Goal: Transaction & Acquisition: Download file/media

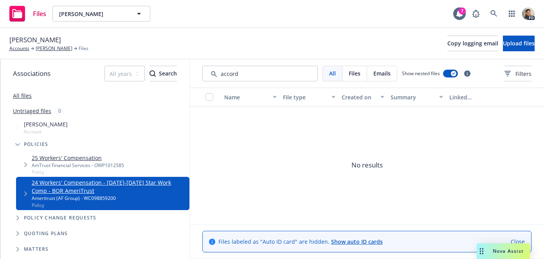
scroll to position [53, 0]
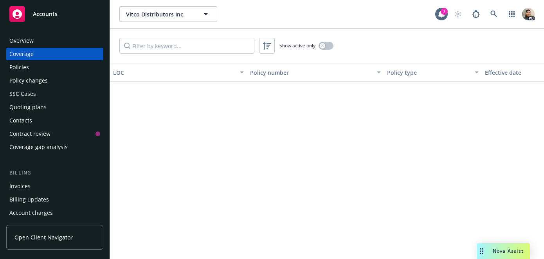
scroll to position [1528, 0]
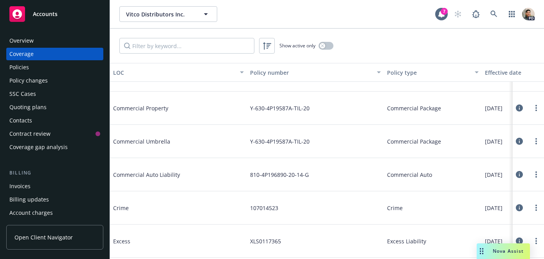
click at [29, 39] on div "Overview" at bounding box center [21, 40] width 24 height 13
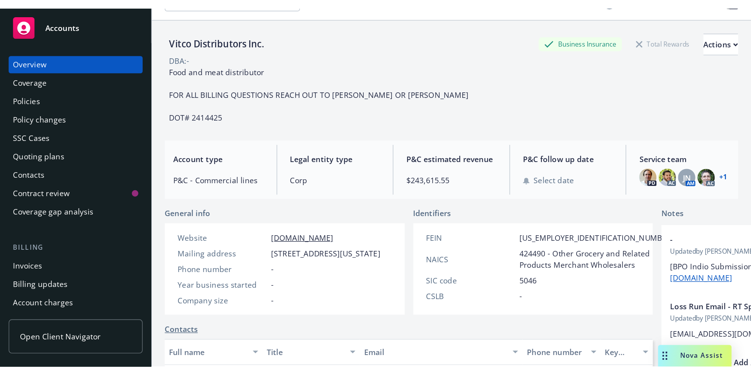
scroll to position [20, 0]
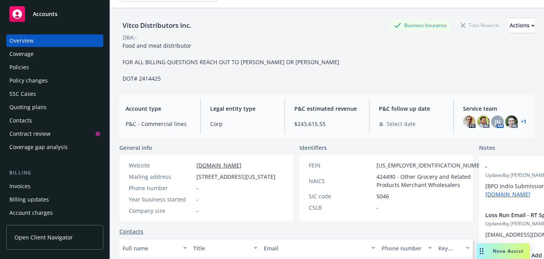
drag, startPoint x: 196, startPoint y: 177, endPoint x: 240, endPoint y: 184, distance: 44.1
click at [250, 181] on span "715 E California St, Ontario, CA, 91761" at bounding box center [235, 177] width 79 height 8
copy span "715 E California St, Ontario, CA, 91761"
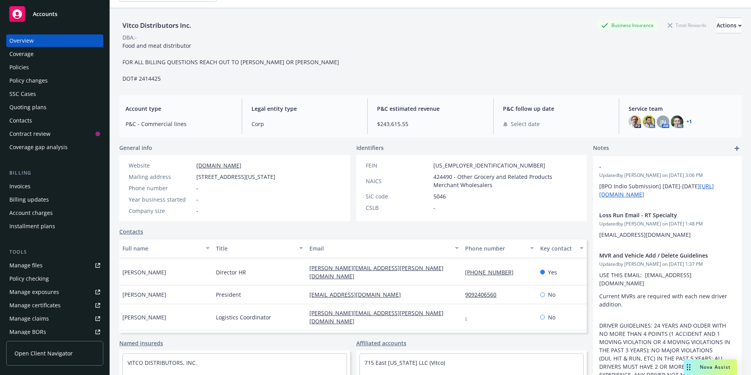
scroll to position [4, 0]
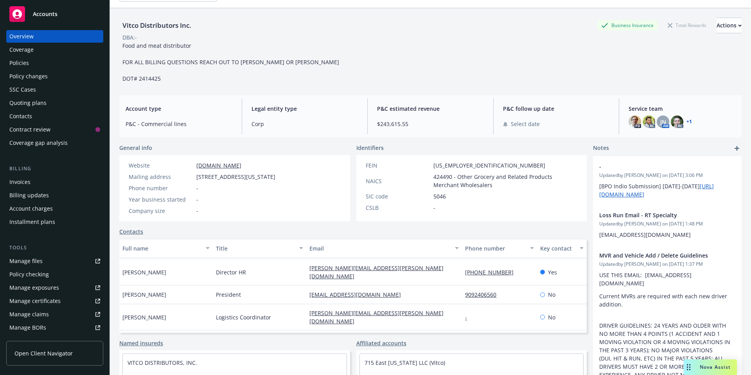
click at [23, 58] on div "Policies" at bounding box center [19, 63] width 20 height 13
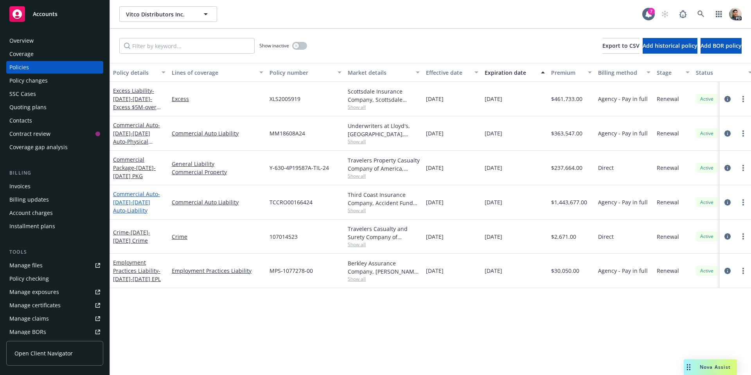
click at [129, 195] on link "Commercial Auto - 2024-2025 Auto-Liability" at bounding box center [136, 202] width 47 height 24
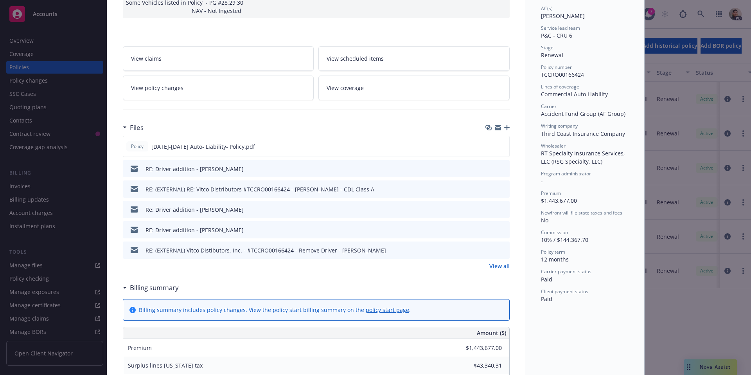
scroll to position [144, 0]
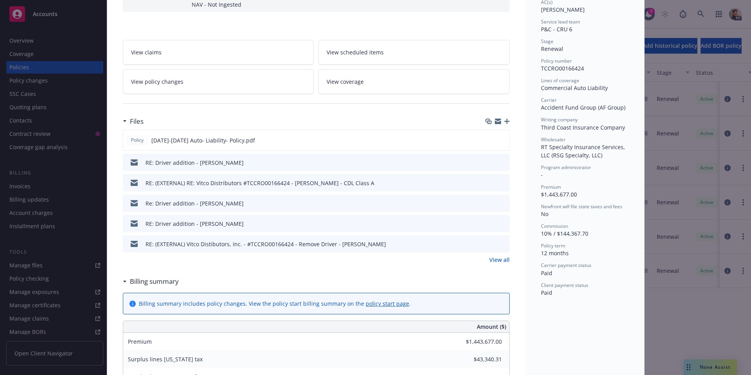
click at [502, 255] on link "View all" at bounding box center [499, 259] width 20 height 8
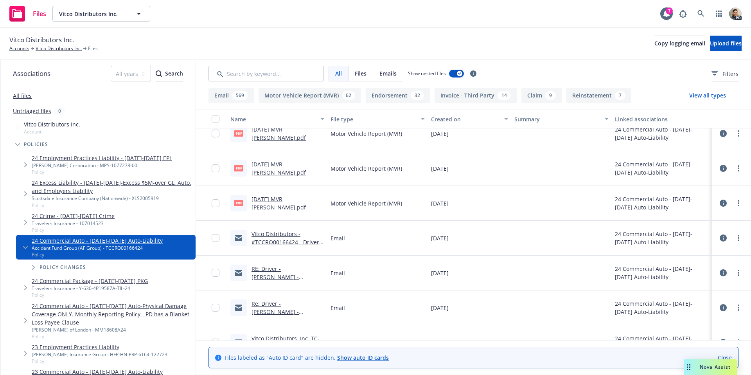
scroll to position [6692, 0]
click at [16, 16] on icon at bounding box center [18, 13] width 10 height 9
click at [17, 52] on div "Vitco Distributors Inc. Accounts Vitco Distributors Inc. Files Copy logging ema…" at bounding box center [375, 43] width 751 height 31
click at [19, 49] on link "Accounts" at bounding box center [19, 48] width 20 height 7
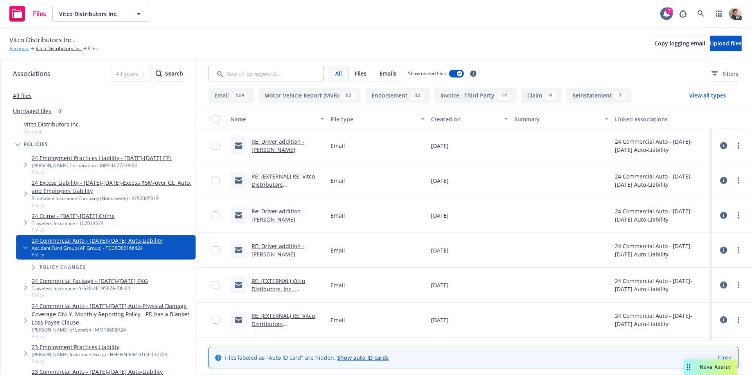
click at [22, 47] on link "Accounts" at bounding box center [19, 48] width 20 height 7
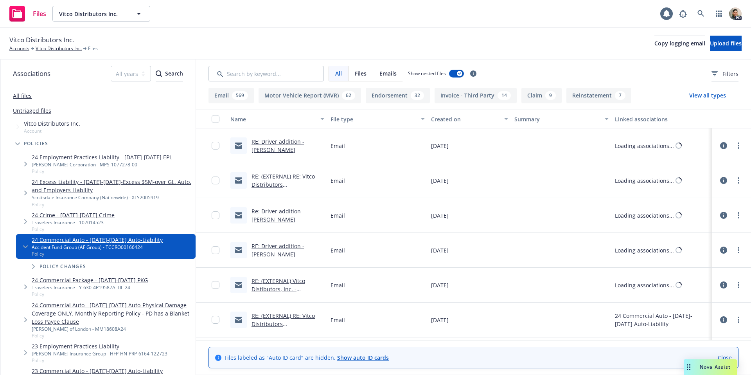
click at [49, 41] on span "Vitco Distributors Inc." at bounding box center [41, 40] width 65 height 10
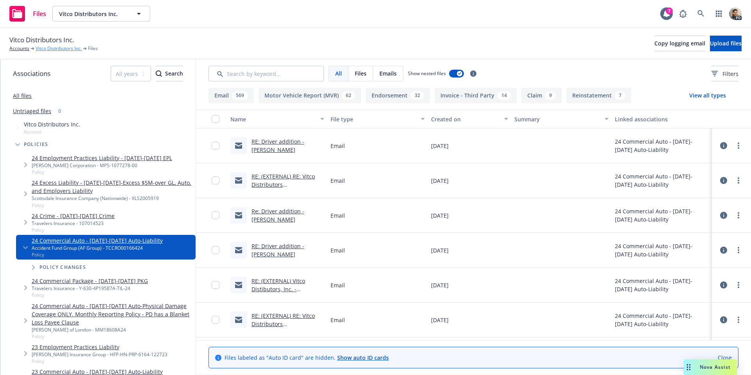
click at [51, 48] on link "Vitco Distributors Inc." at bounding box center [59, 48] width 46 height 7
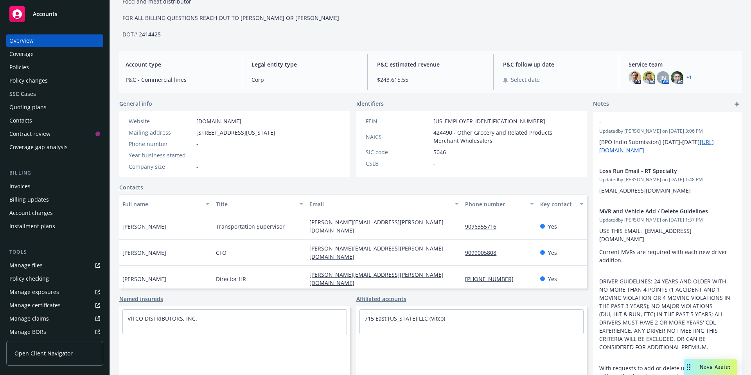
click at [16, 67] on div "Policies" at bounding box center [19, 67] width 20 height 13
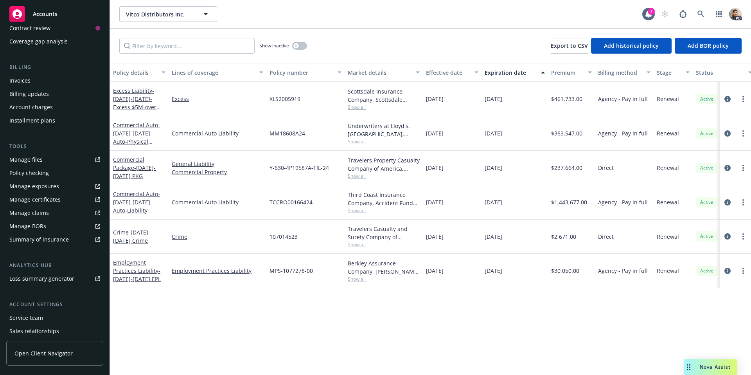
scroll to position [107, 0]
click at [24, 183] on div "Manage exposures" at bounding box center [34, 184] width 50 height 13
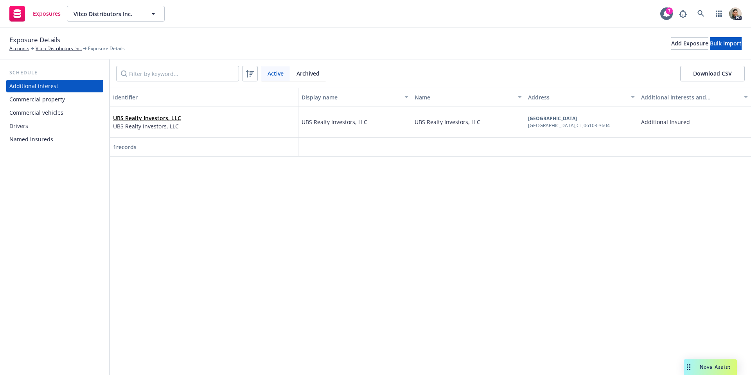
click at [31, 108] on div "Commercial vehicles" at bounding box center [36, 112] width 54 height 13
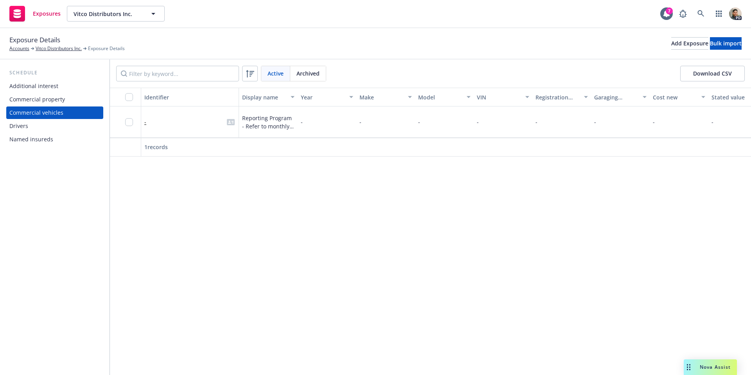
click at [23, 121] on div "Drivers" at bounding box center [18, 126] width 19 height 13
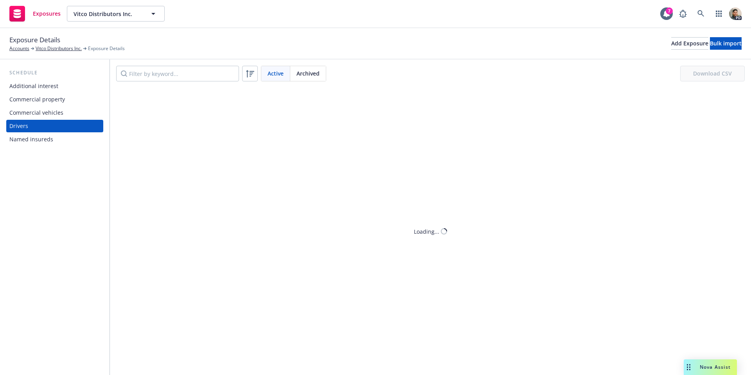
click at [34, 113] on div "Commercial vehicles" at bounding box center [36, 112] width 54 height 13
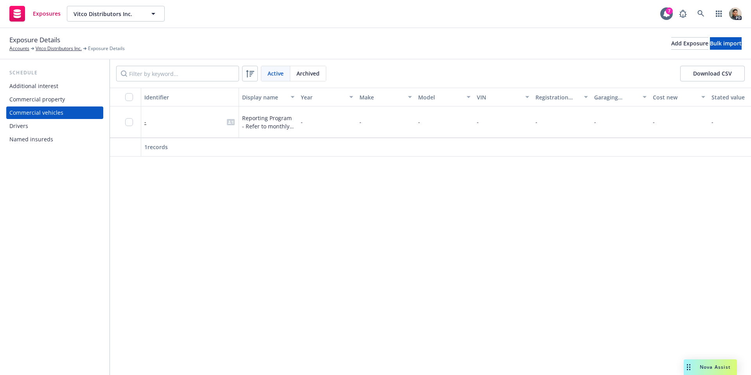
click at [271, 122] on span "Reporting Program - Refer to monthly reports" at bounding box center [268, 122] width 52 height 16
click at [39, 113] on div "Commercial vehicles" at bounding box center [36, 112] width 54 height 13
click at [266, 117] on span "Reporting Program - Refer to monthly reports" at bounding box center [268, 122] width 52 height 16
click at [713, 73] on button "Download CSV" at bounding box center [712, 74] width 65 height 16
click at [293, 122] on span "Reporting Program - Refer to monthly reports" at bounding box center [268, 122] width 52 height 16
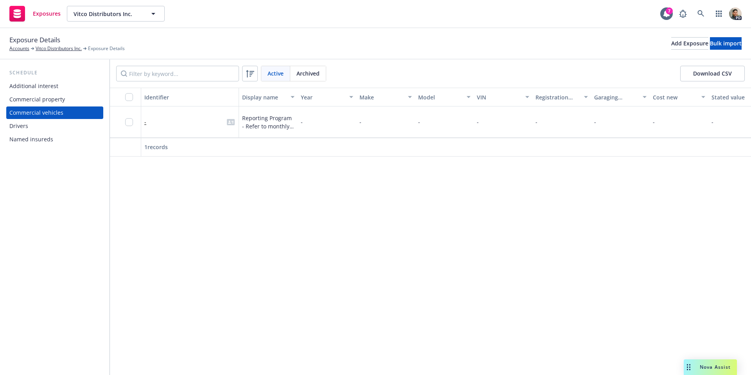
click at [35, 86] on div "Additional interest" at bounding box center [33, 86] width 49 height 13
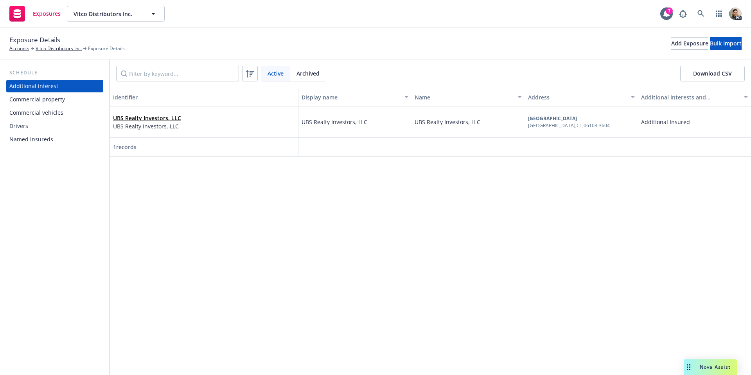
click at [41, 101] on div "Commercial property" at bounding box center [37, 99] width 56 height 13
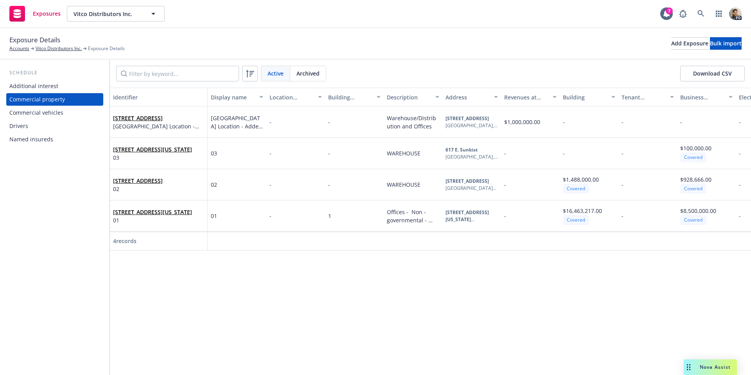
click at [41, 114] on div "Commercial vehicles" at bounding box center [36, 112] width 54 height 13
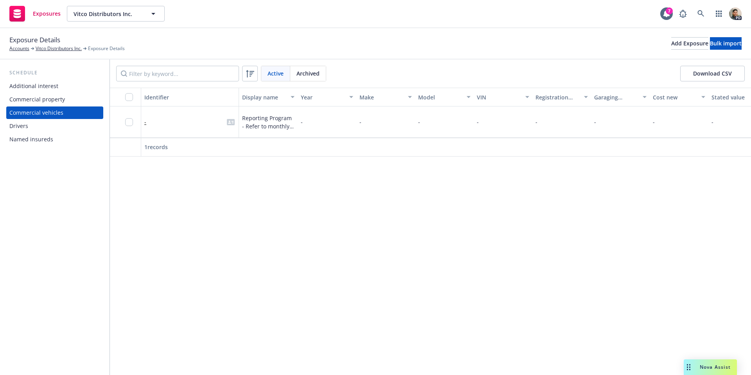
click at [23, 125] on div "Drivers" at bounding box center [18, 126] width 19 height 13
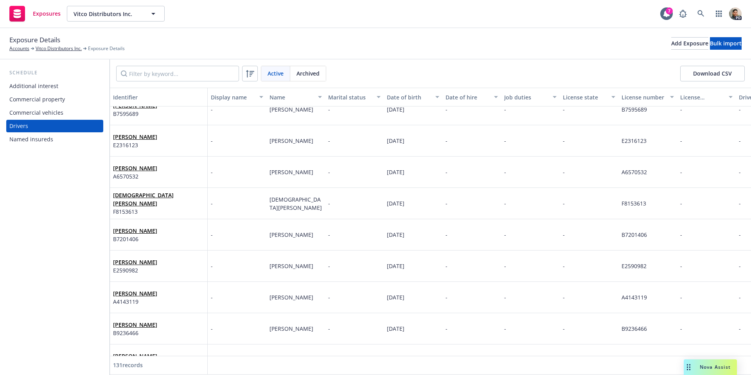
scroll to position [2016, 0]
click at [18, 50] on link "Accounts" at bounding box center [19, 48] width 20 height 7
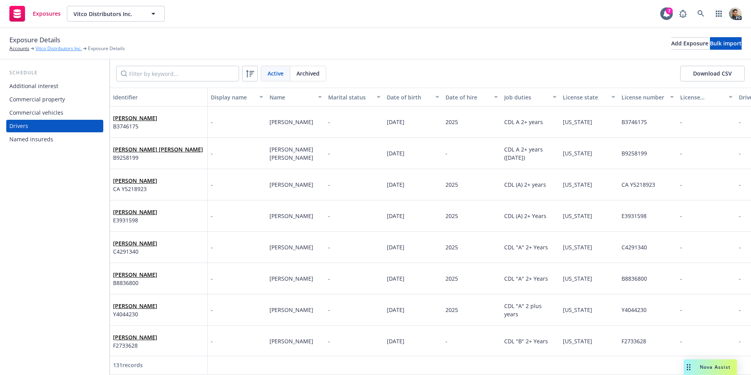
click at [53, 50] on link "Vitco Distributors Inc." at bounding box center [59, 48] width 46 height 7
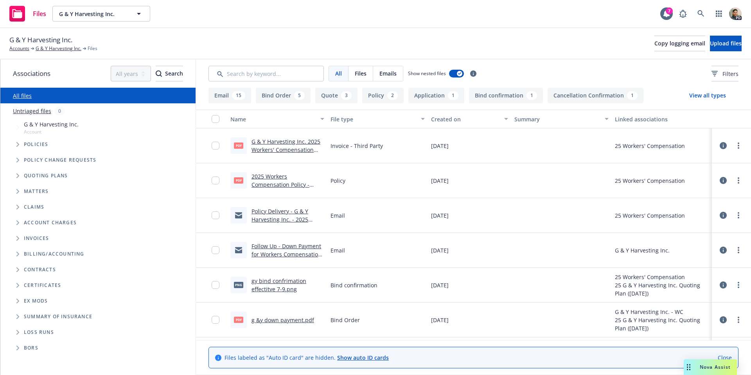
click at [272, 147] on link "G & Y Harvesting Inc. 2025 Workers' Compensation Invoice.pdf" at bounding box center [286, 150] width 69 height 24
click at [264, 180] on link "2025 Workers Compensation Policy - SCIF.pdf" at bounding box center [281, 185] width 58 height 24
click at [705, 13] on link at bounding box center [701, 14] width 16 height 16
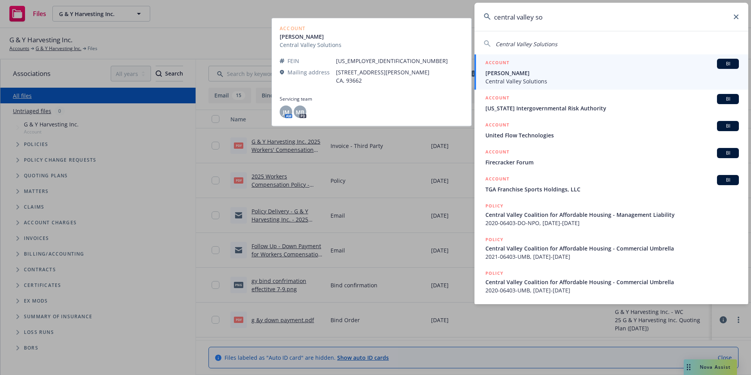
type input "central valley so"
click at [523, 76] on span "Daniel Garcia" at bounding box center [611, 73] width 253 height 8
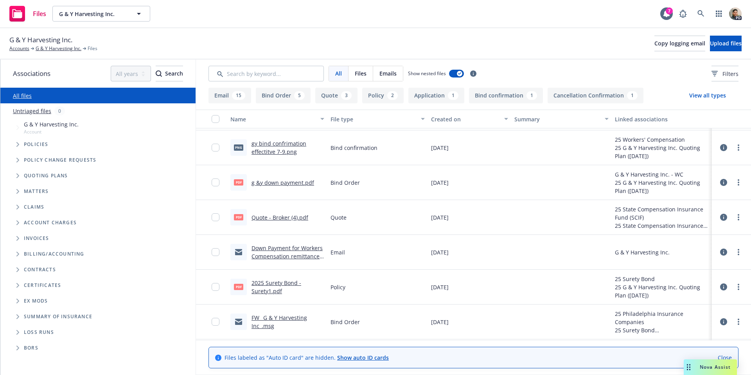
scroll to position [149, 0]
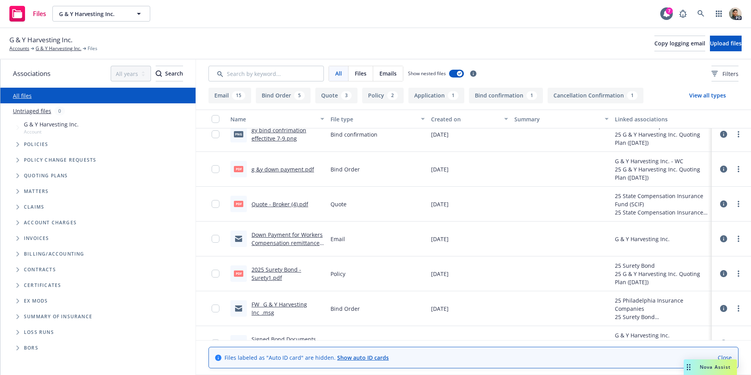
click at [264, 204] on link "Quote - Broker (4).pdf" at bounding box center [280, 203] width 57 height 7
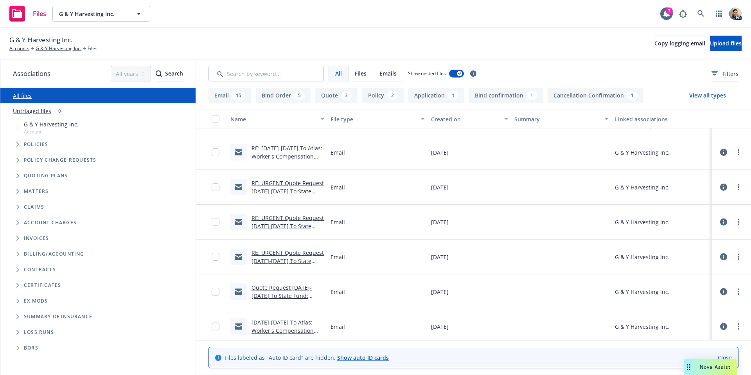
scroll to position [928, 0]
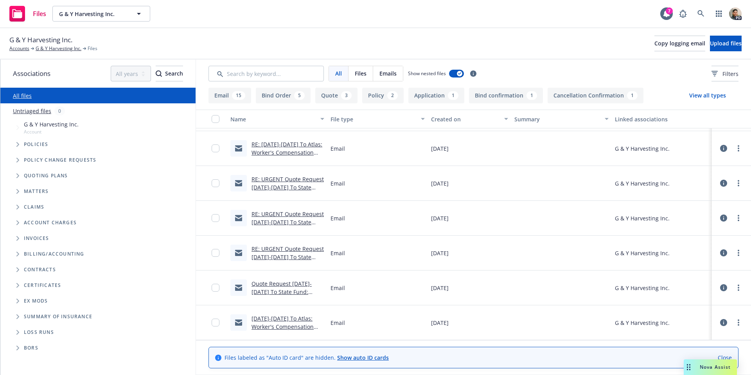
click at [273, 319] on link "2025-2026 To Atlas: Worker's Compensation Quote Rqst for G & Y Harvesting Inc. …" at bounding box center [285, 331] width 67 height 32
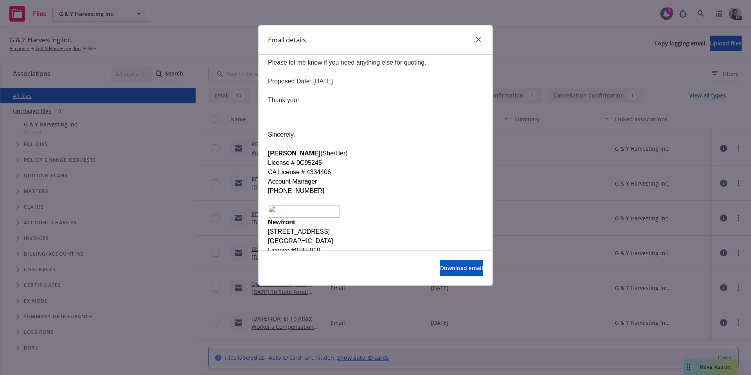
scroll to position [182, 0]
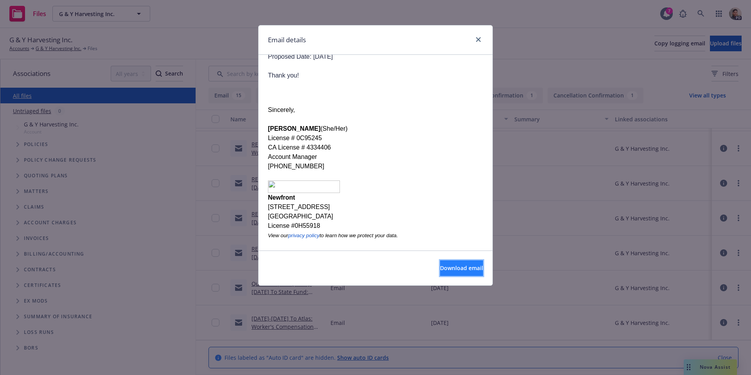
click at [446, 267] on span "Download email" at bounding box center [461, 267] width 43 height 7
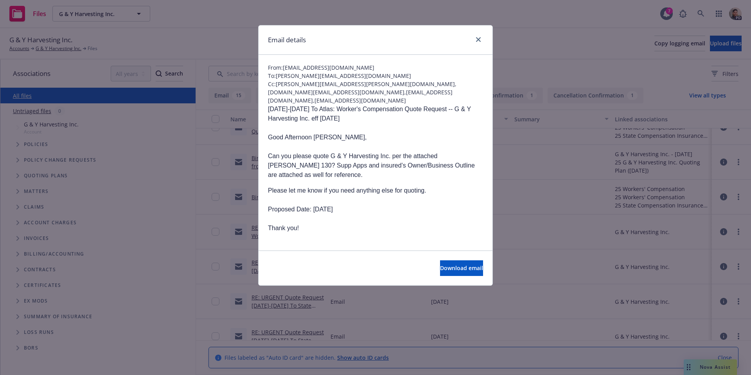
scroll to position [0, 0]
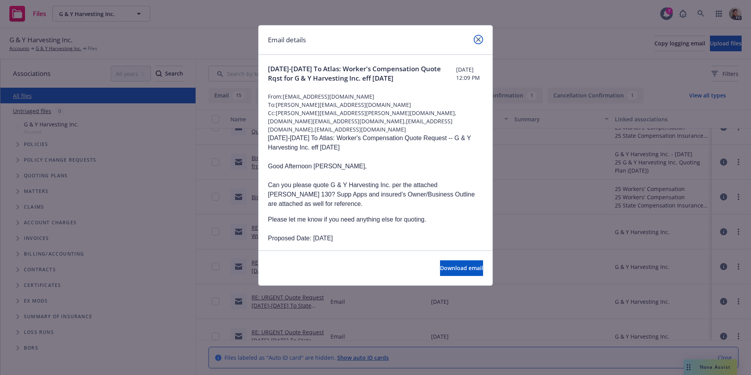
drag, startPoint x: 478, startPoint y: 38, endPoint x: 388, endPoint y: 34, distance: 90.0
click at [478, 38] on icon "close" at bounding box center [478, 39] width 5 height 5
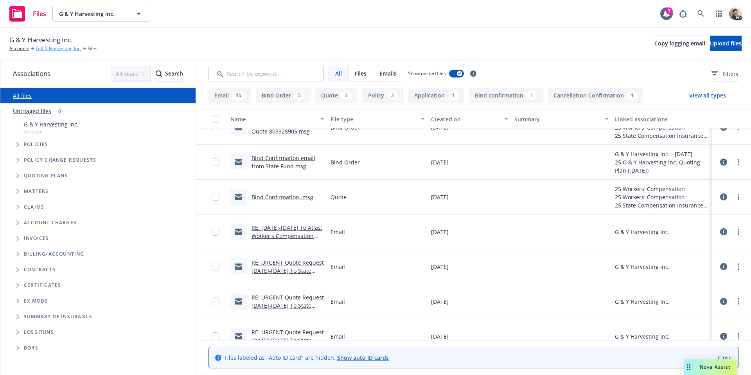
click at [57, 47] on link "G & Y Harvesting Inc." at bounding box center [59, 48] width 46 height 7
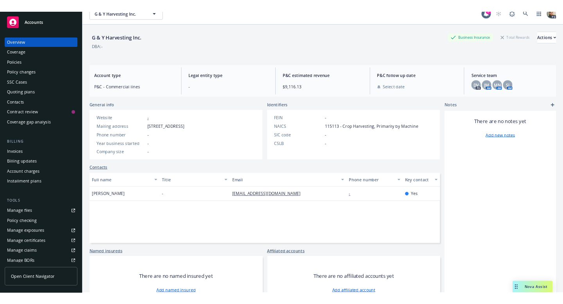
scroll to position [18, 0]
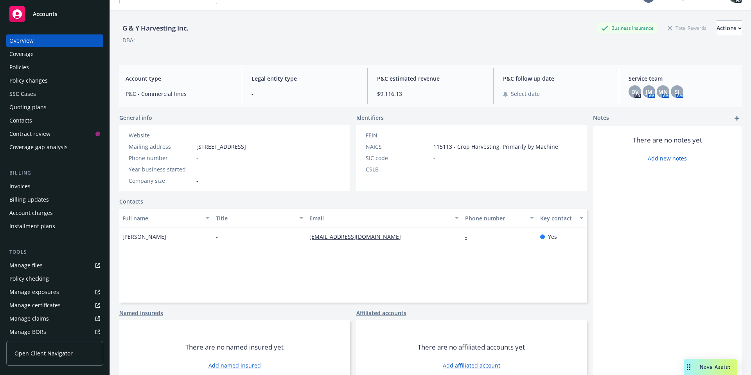
drag, startPoint x: 173, startPoint y: 236, endPoint x: 140, endPoint y: 239, distance: 33.0
click at [118, 235] on div "G & Y Harvesting Inc. Business Insurance Total Rewards Actions DBA: - Account t…" at bounding box center [430, 198] width 641 height 375
copy span "[PERSON_NAME]"
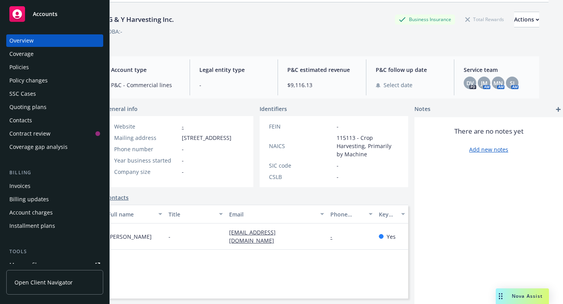
scroll to position [26, 14]
click at [36, 63] on div "Policies" at bounding box center [54, 67] width 91 height 13
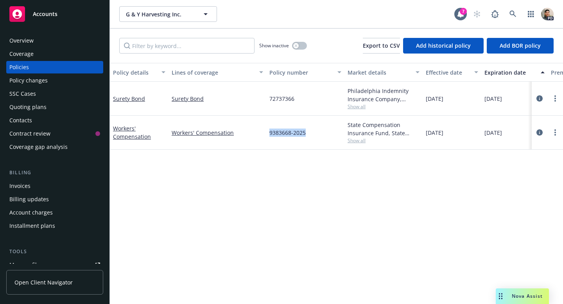
drag, startPoint x: 308, startPoint y: 133, endPoint x: 268, endPoint y: 133, distance: 40.3
click at [268, 133] on div "9383668-2025" at bounding box center [305, 133] width 78 height 34
copy span "9383668-2025"
